Goal: Use online tool/utility: Use online tool/utility

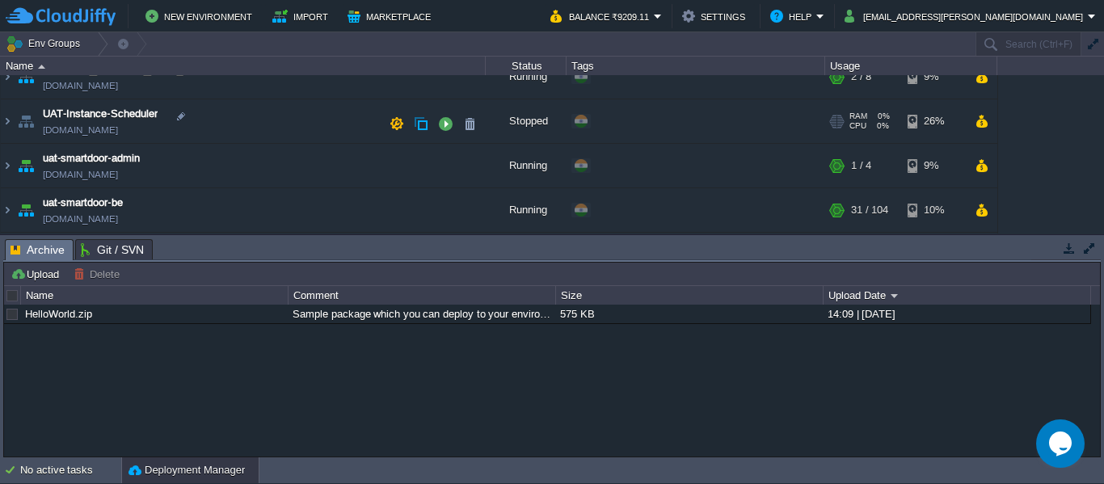
scroll to position [154, 0]
click at [91, 171] on link "[DOMAIN_NAME]" at bounding box center [80, 175] width 75 height 16
click at [10, 160] on img at bounding box center [7, 166] width 13 height 44
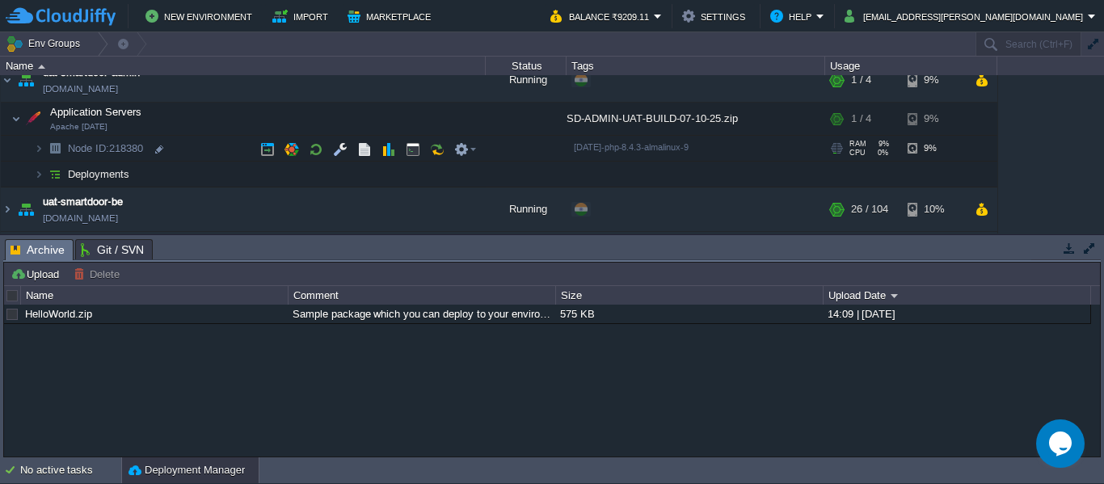
scroll to position [238, 0]
click at [36, 179] on img at bounding box center [39, 174] width 10 height 25
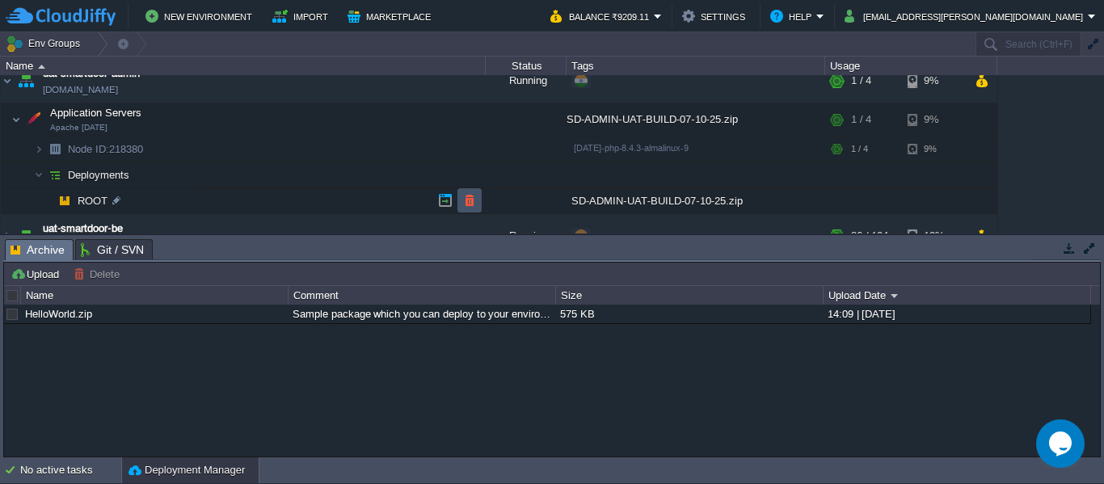
click at [467, 205] on button "button" at bounding box center [469, 200] width 15 height 15
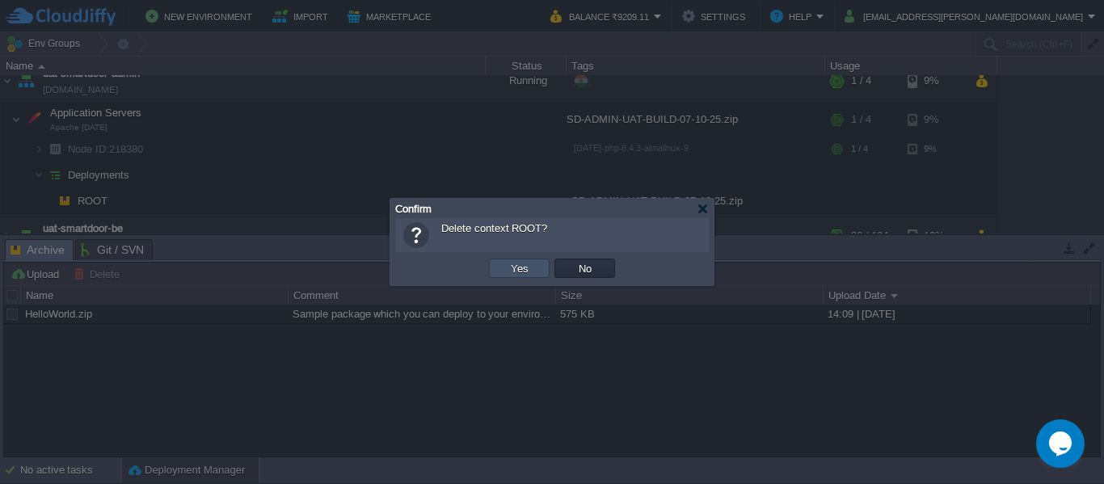
click at [521, 266] on button "Yes" at bounding box center [519, 268] width 27 height 15
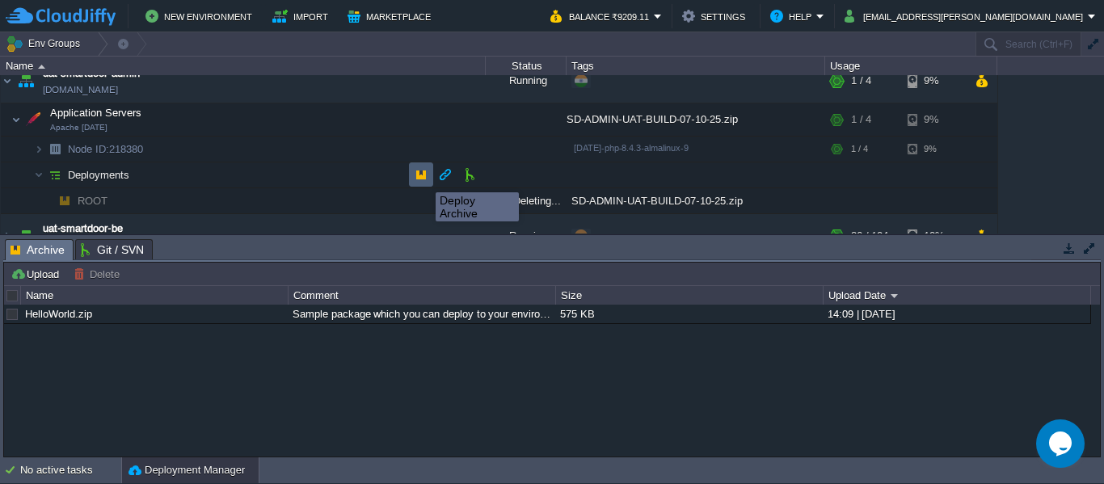
click at [424, 178] on button "button" at bounding box center [421, 174] width 15 height 15
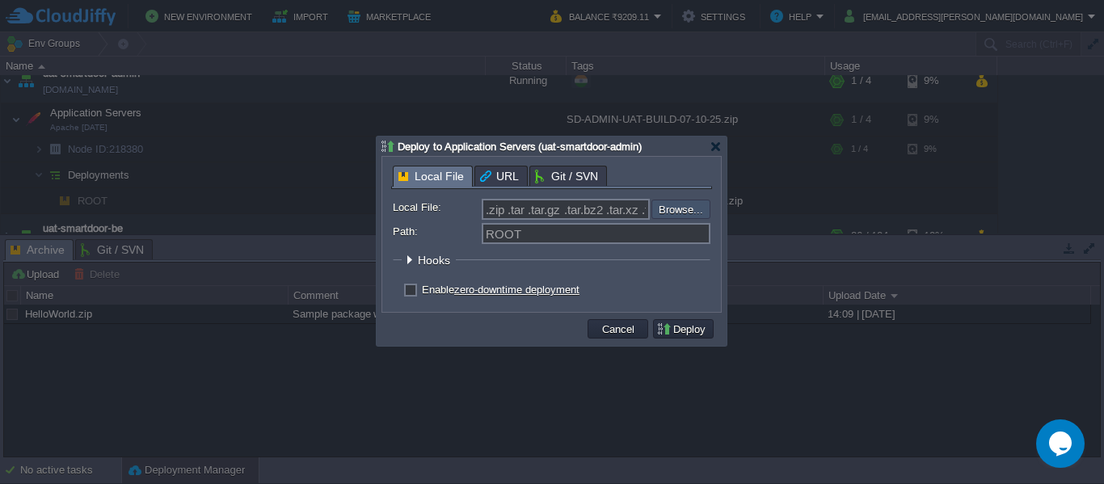
click at [680, 213] on input "file" at bounding box center [608, 209] width 205 height 19
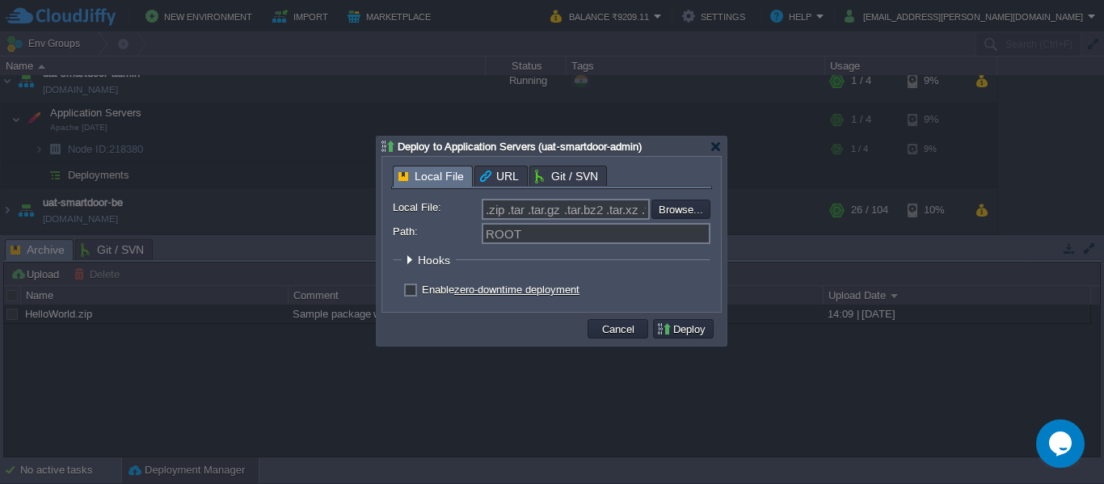
type input "C:\fakepath\SD-ADMIN-UAT-BUILD-08-10-25.zip"
type input "SD-ADMIN-UAT-BUILD-08-10-25.zip"
click at [676, 330] on button "Deploy" at bounding box center [683, 329] width 54 height 15
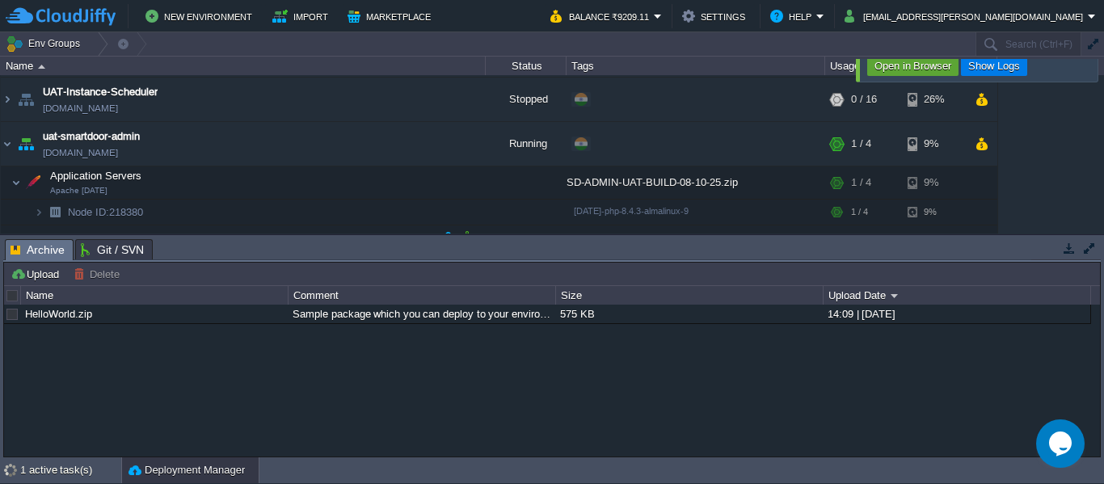
scroll to position [213, 0]
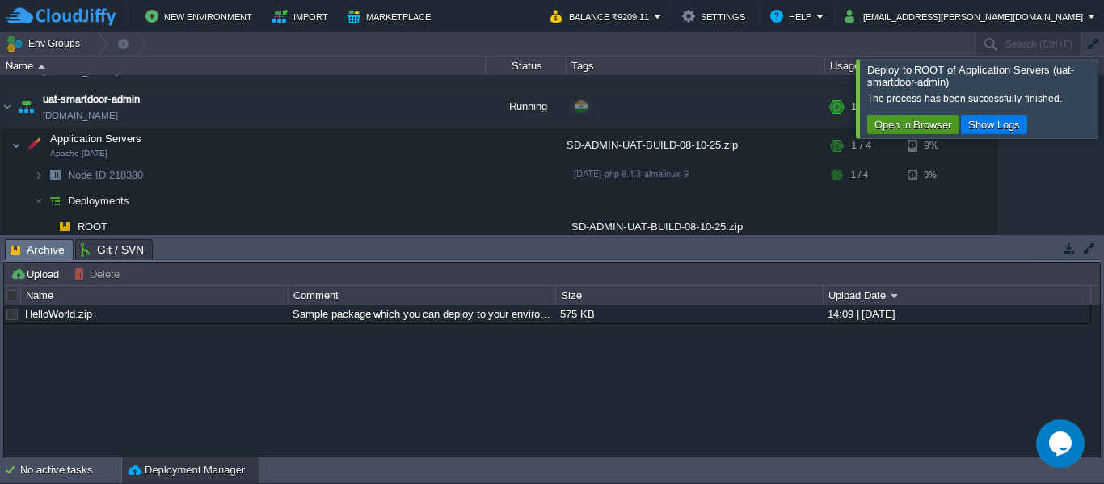
click at [880, 122] on button "Open in Browser" at bounding box center [913, 124] width 86 height 15
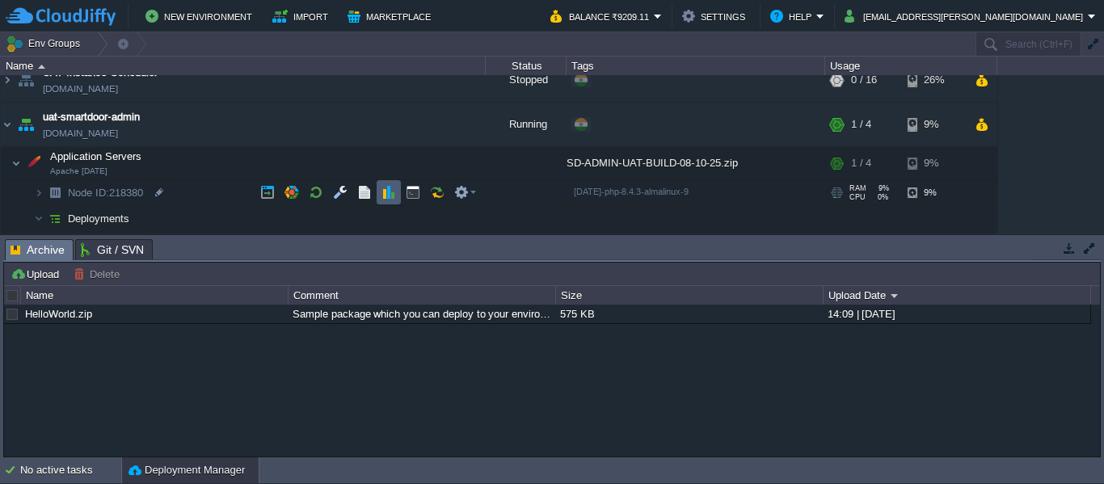
scroll to position [190, 0]
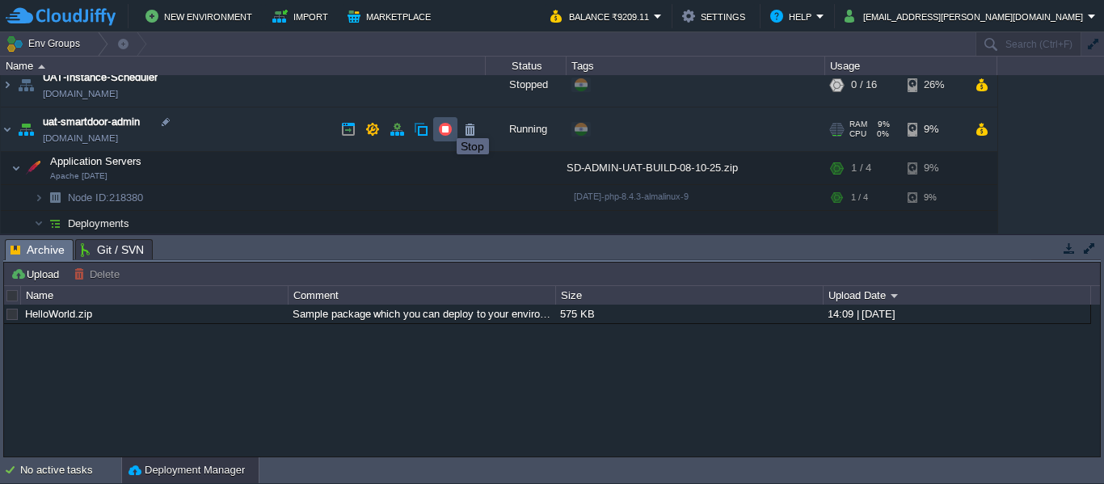
click at [445, 124] on button "button" at bounding box center [445, 129] width 15 height 15
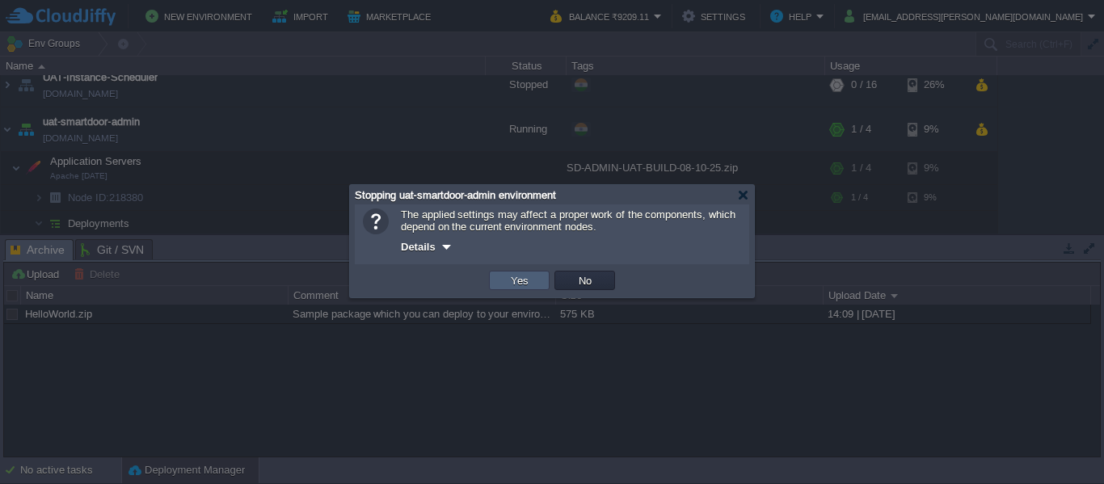
click at [505, 281] on td "Yes" at bounding box center [519, 280] width 61 height 19
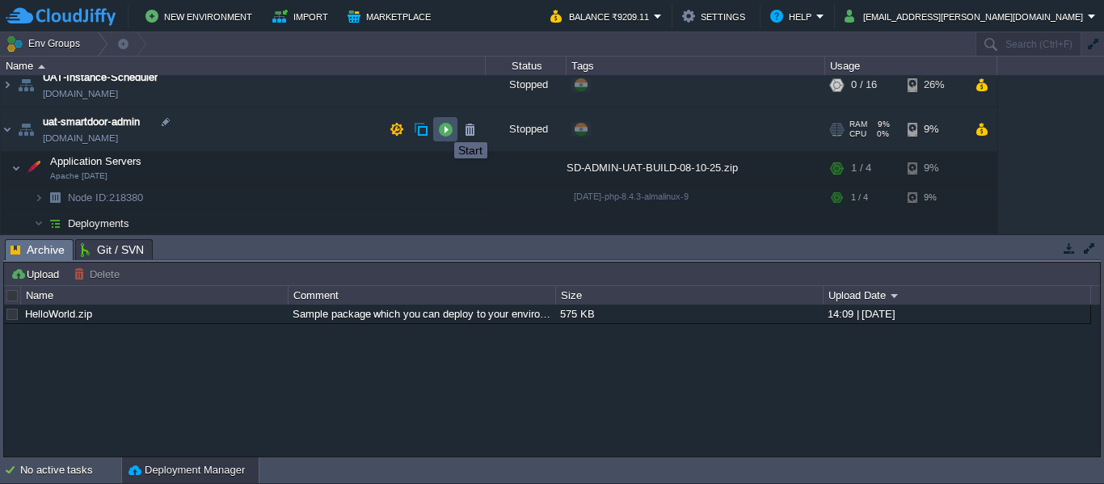
click at [442, 128] on button "button" at bounding box center [445, 129] width 15 height 15
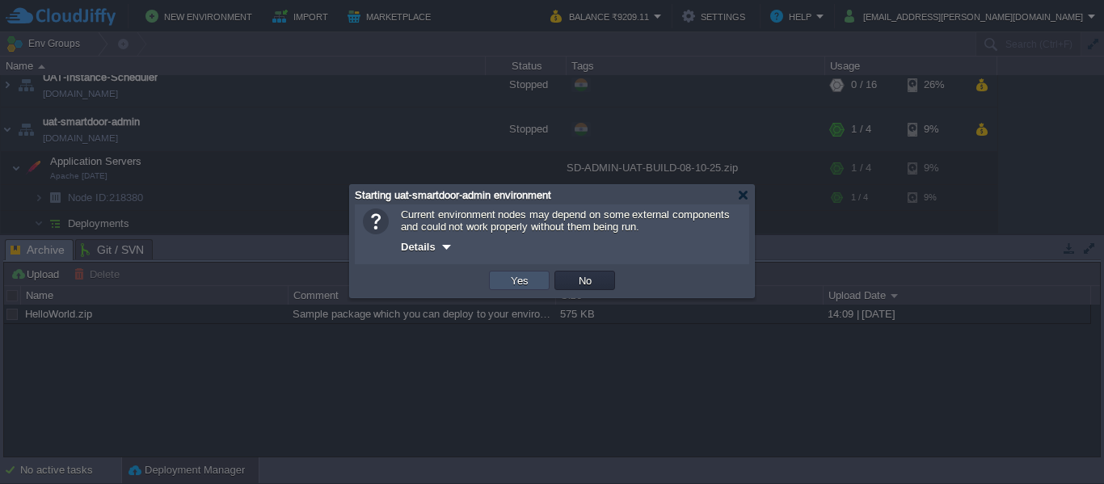
click at [519, 288] on button "Yes" at bounding box center [519, 280] width 27 height 15
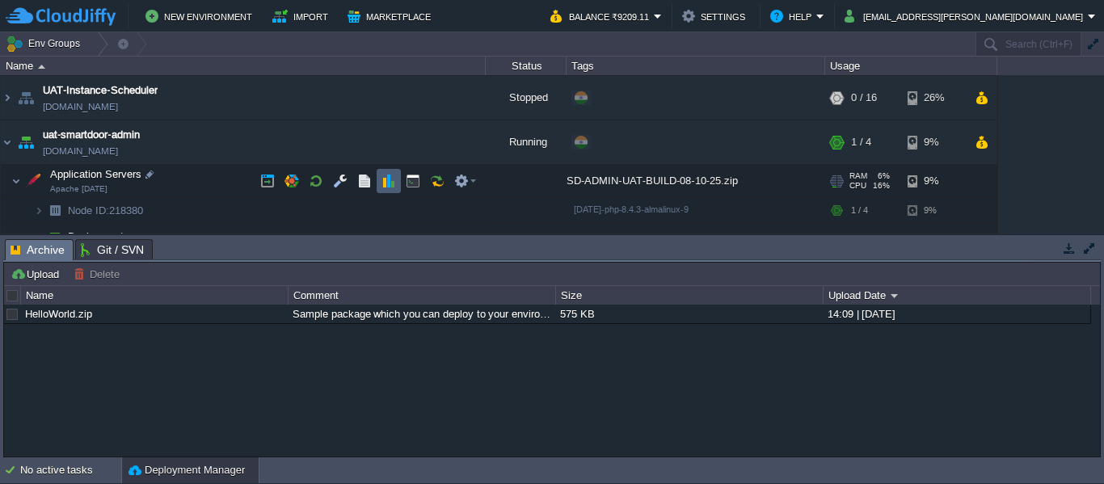
scroll to position [176, 0]
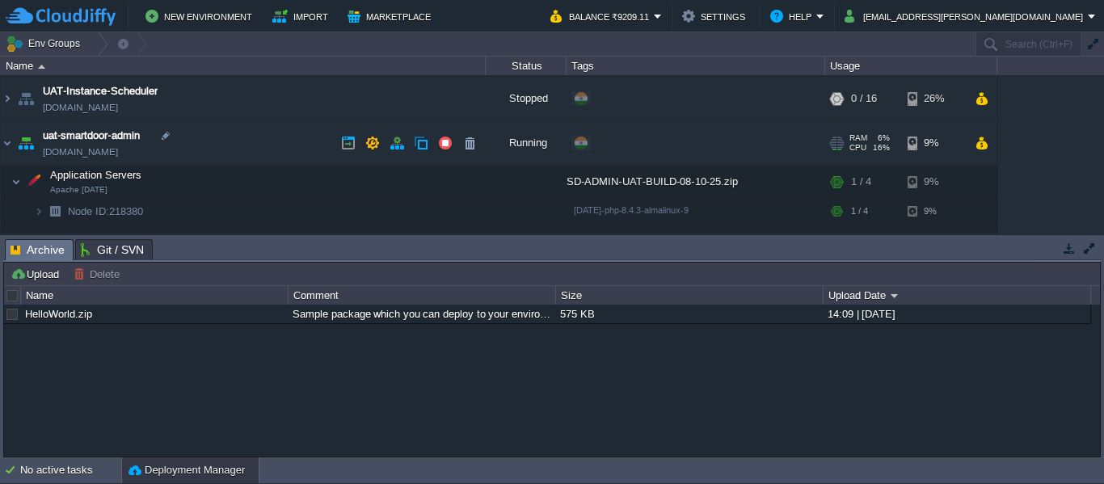
click at [118, 151] on link "[DOMAIN_NAME]" at bounding box center [80, 152] width 75 height 16
